Goal: Navigation & Orientation: Go to known website

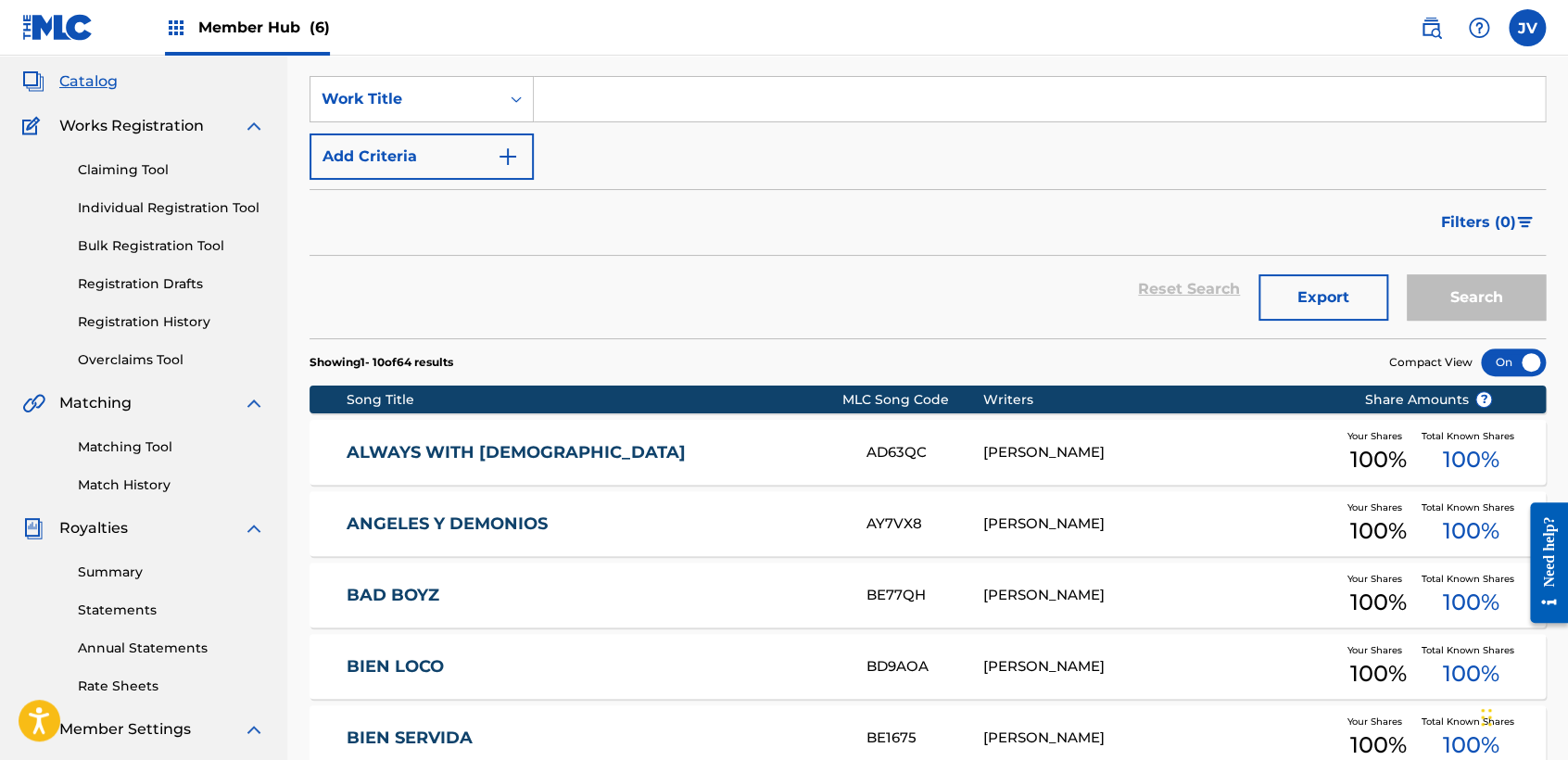
click at [301, 35] on span "Member Hub (6)" at bounding box center [265, 28] width 132 height 22
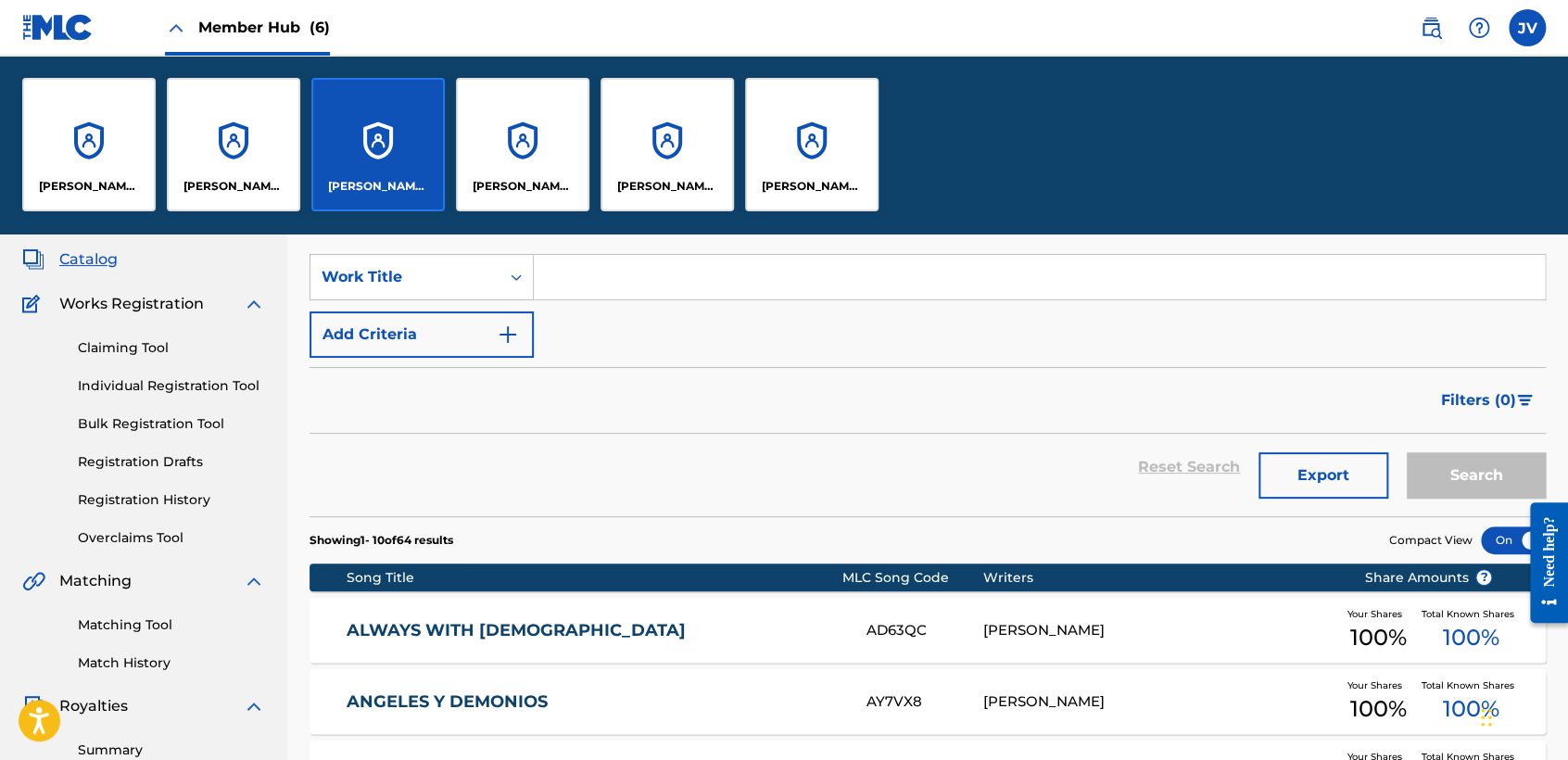
scroll to position [280, 0]
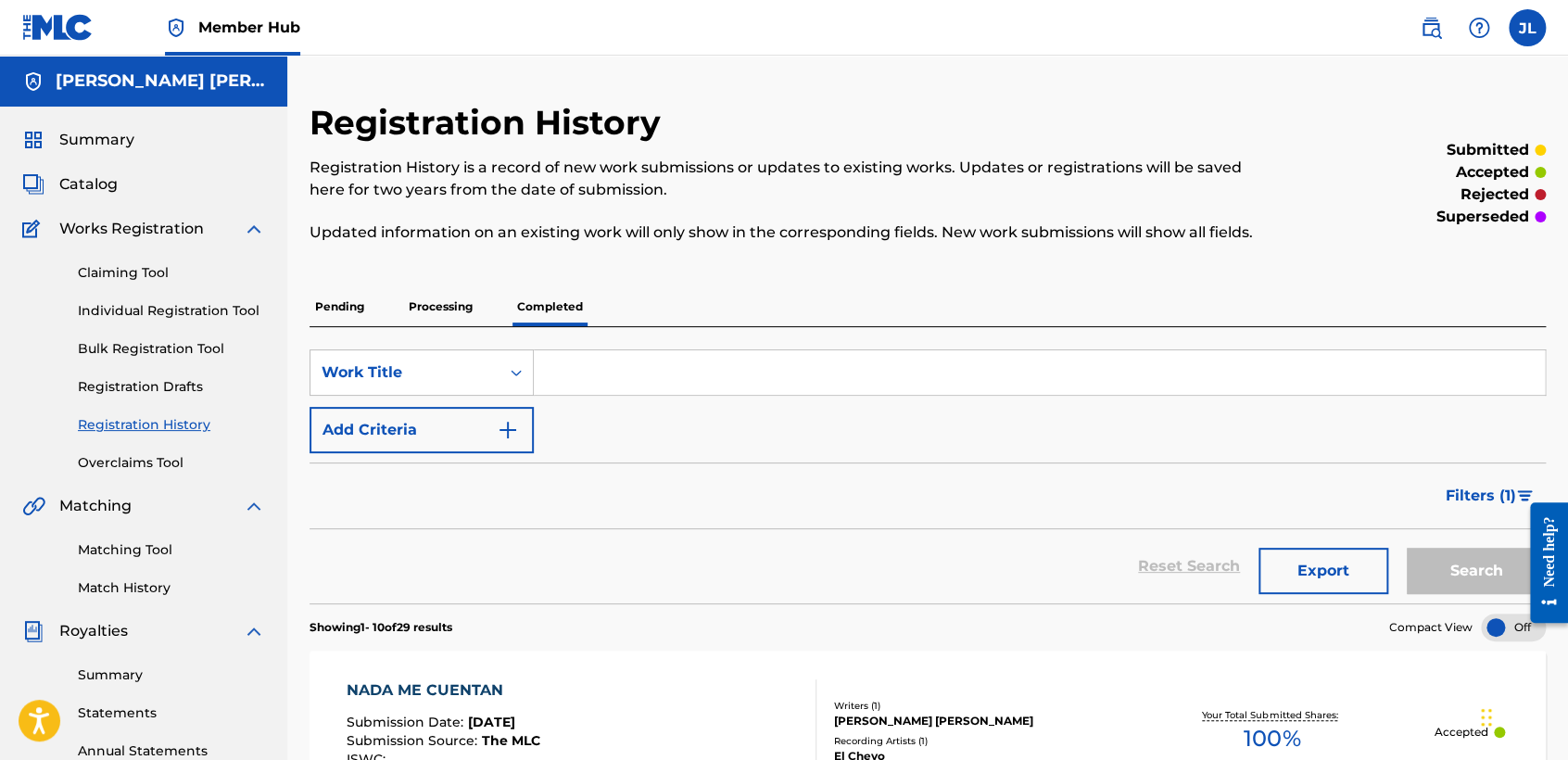
click at [68, 14] on img at bounding box center [58, 27] width 72 height 27
